Goal: Task Accomplishment & Management: Manage account settings

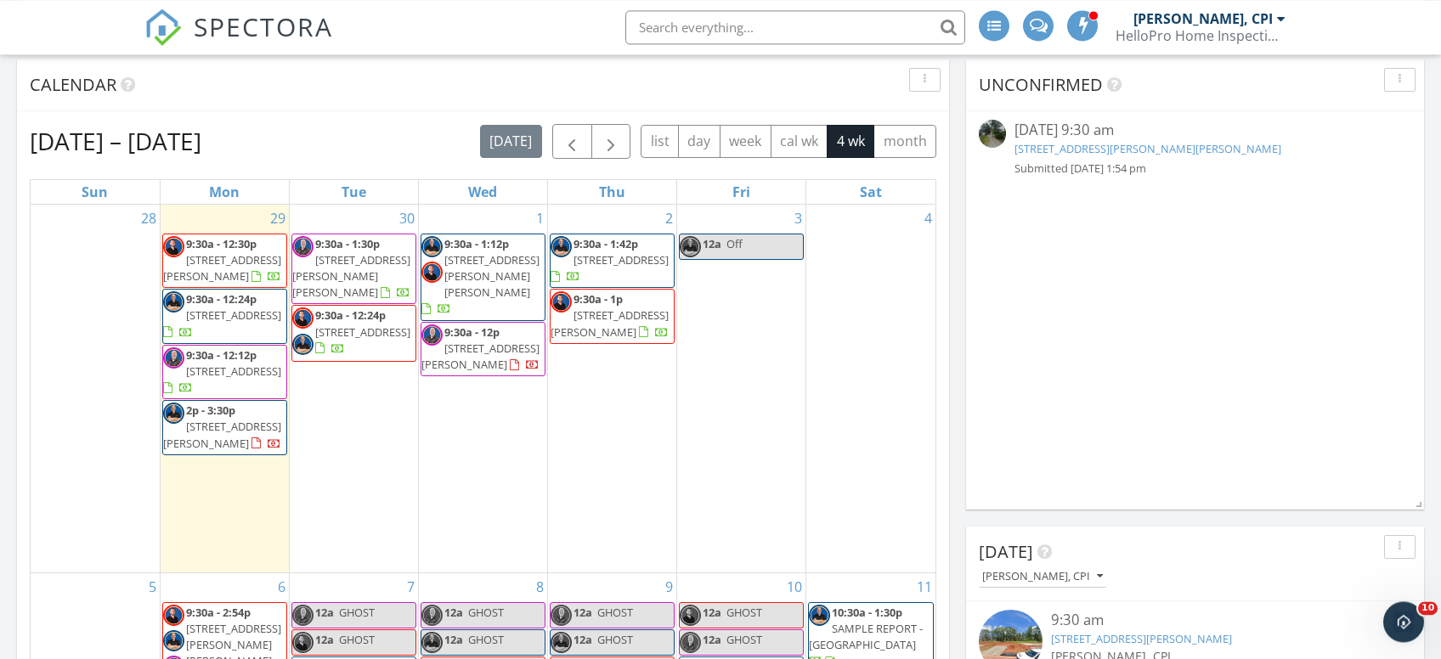
scroll to position [180, 0]
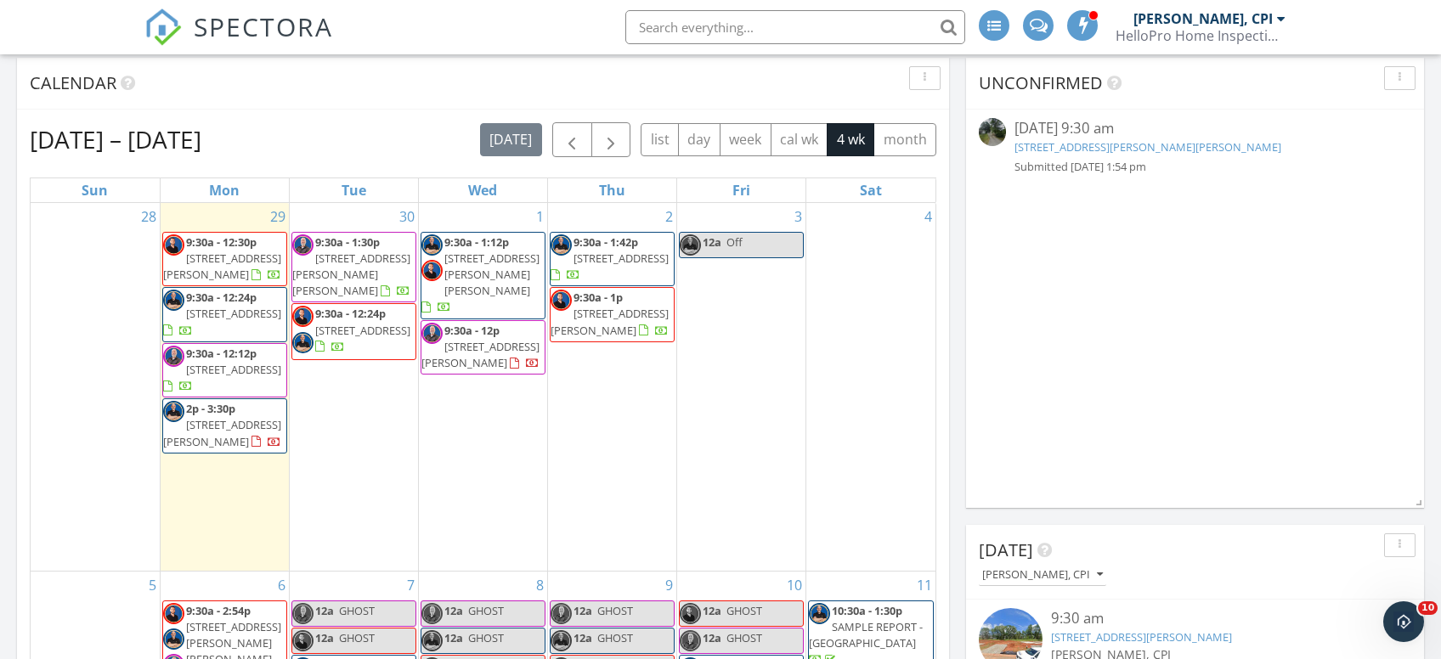
click at [230, 269] on span "9:30a - 12:30p 226 Brown Cir, Easley 29642" at bounding box center [224, 260] width 123 height 50
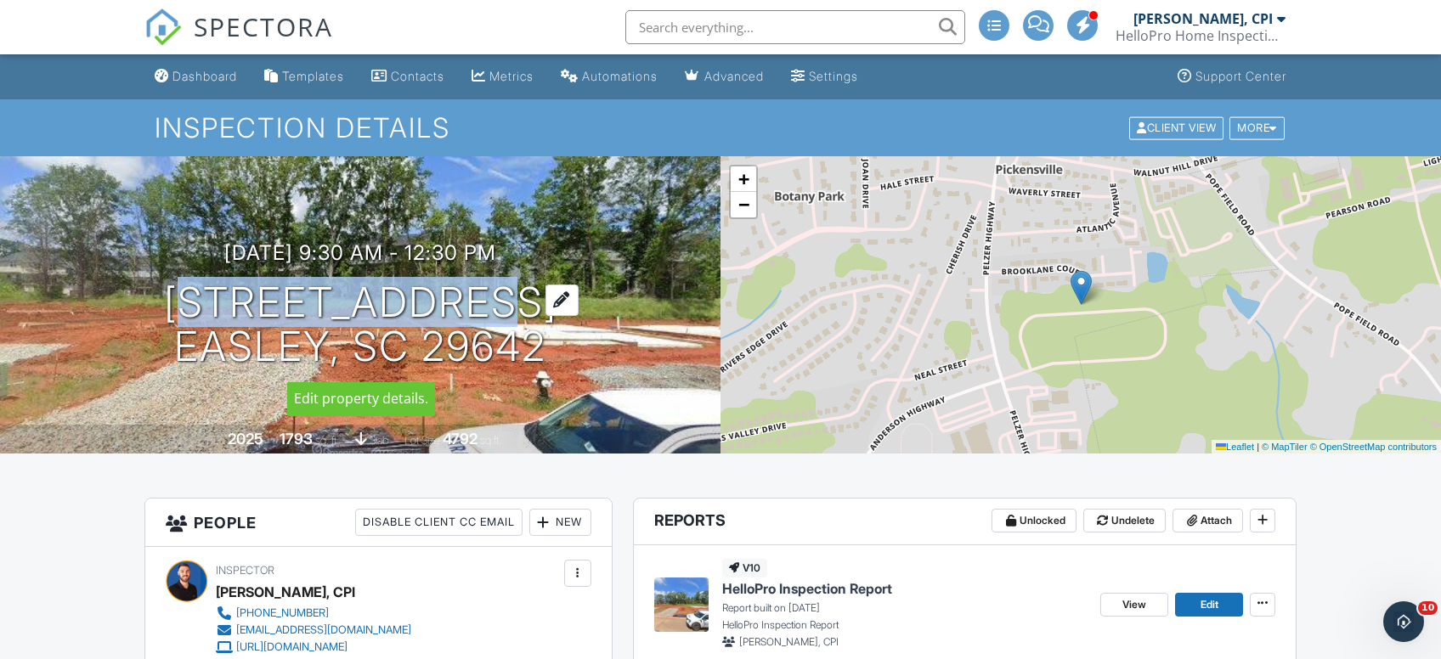
drag, startPoint x: 207, startPoint y: 297, endPoint x: 512, endPoint y: 309, distance: 306.2
click at [512, 309] on h1 "[STREET_ADDRESS] [PERSON_NAME], SC 29642" at bounding box center [360, 325] width 393 height 90
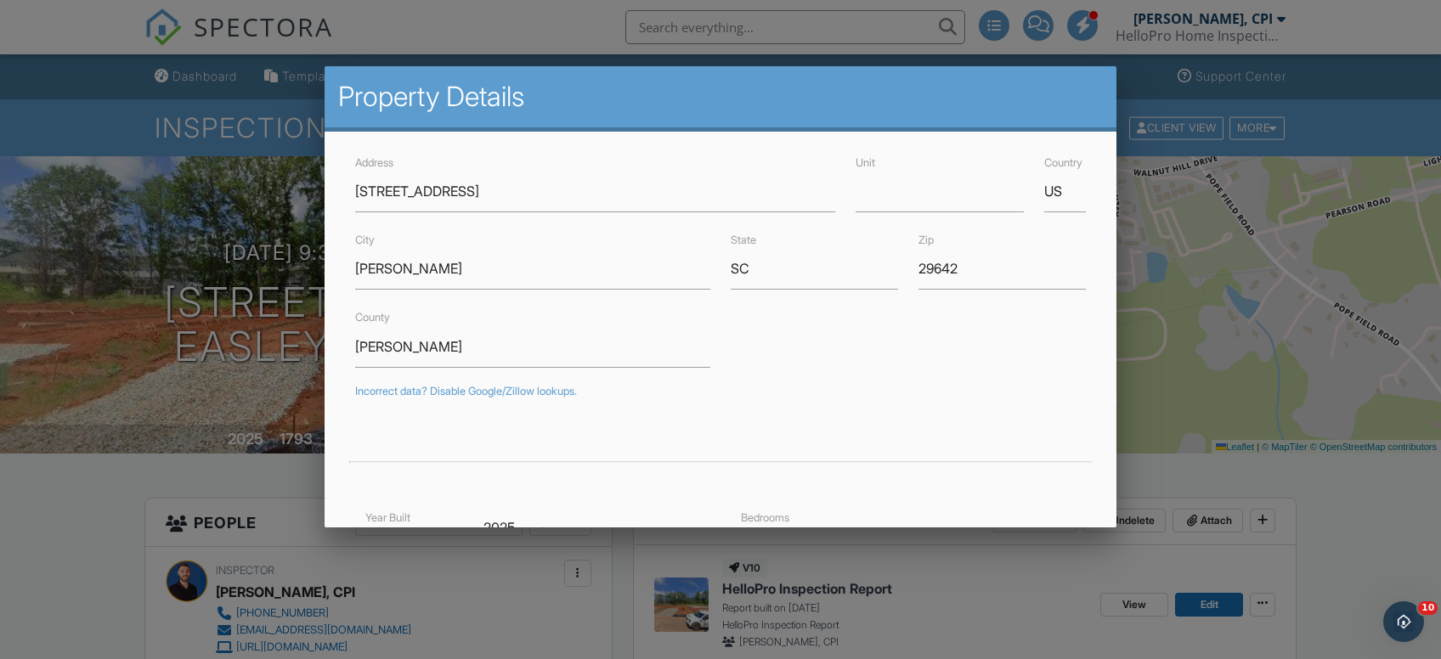
drag, startPoint x: 111, startPoint y: 535, endPoint x: 116, endPoint y: 521, distance: 14.5
click at [111, 531] on div at bounding box center [720, 327] width 1441 height 824
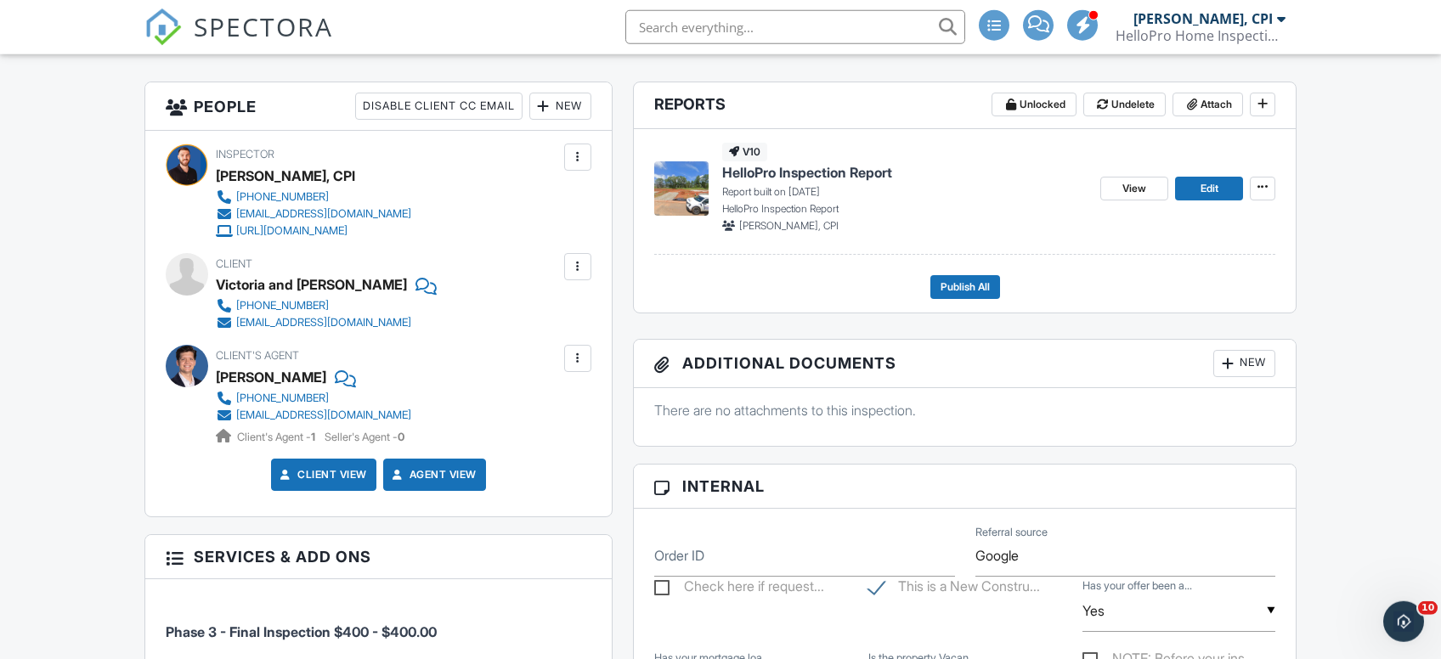
scroll to position [450, 0]
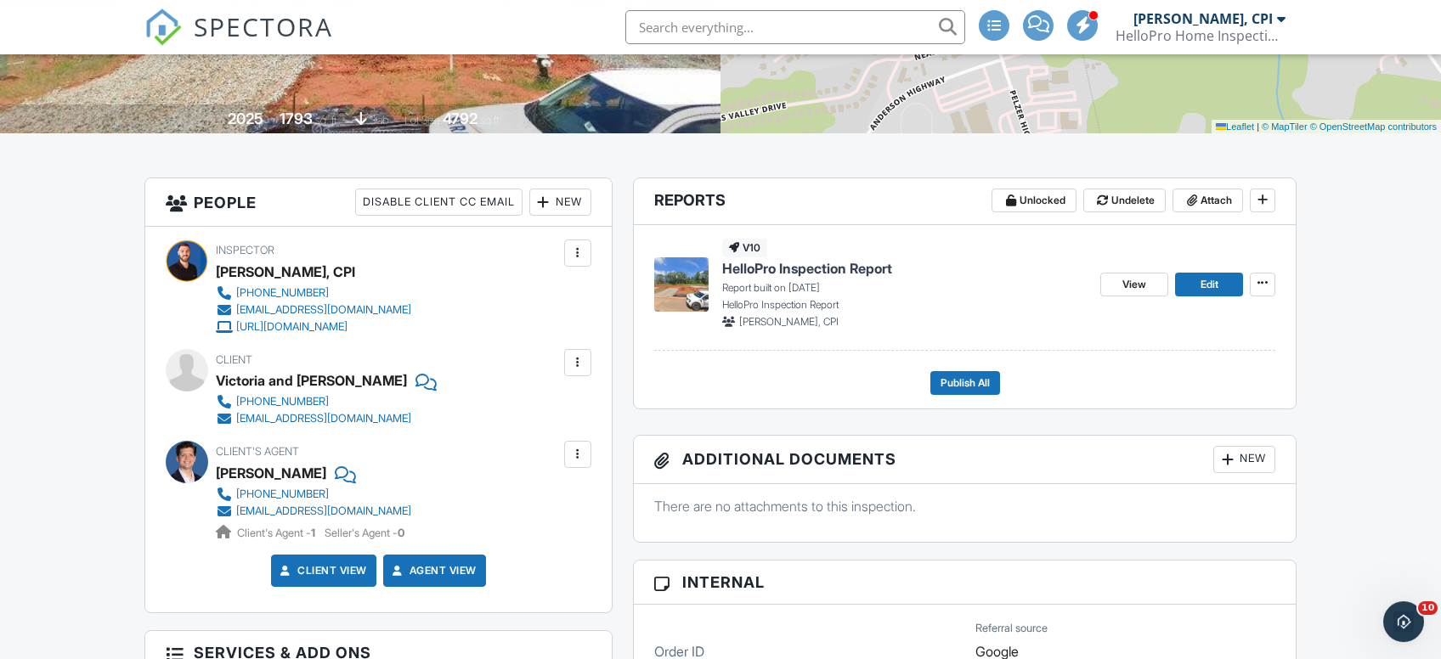
scroll to position [180, 0]
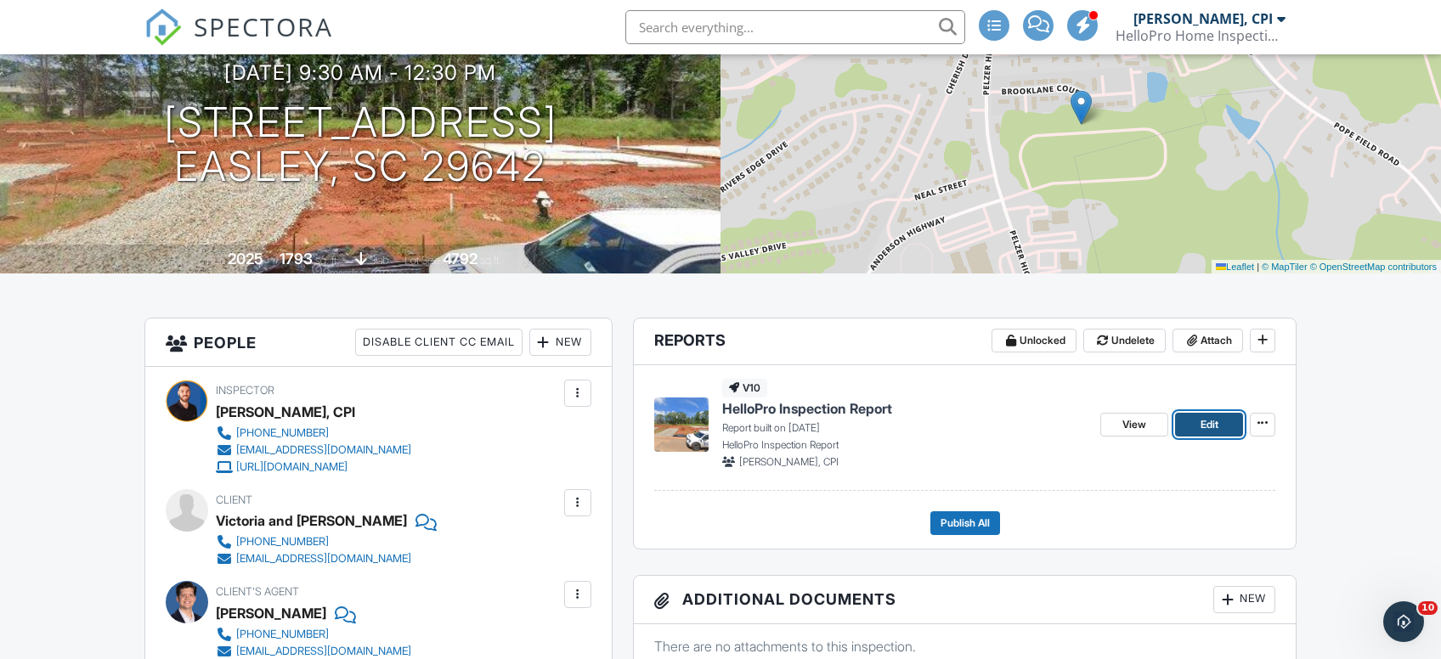
click at [1209, 433] on link "Edit" at bounding box center [1209, 425] width 68 height 24
